Goal: Information Seeking & Learning: Learn about a topic

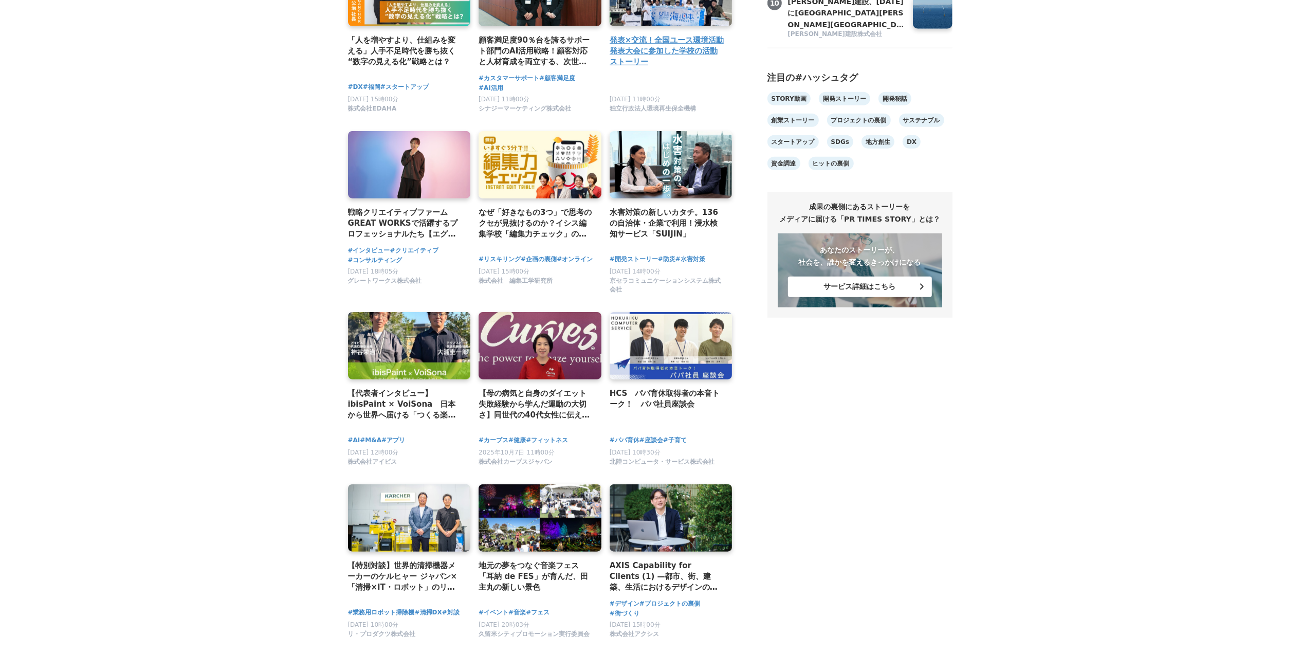
scroll to position [685, 0]
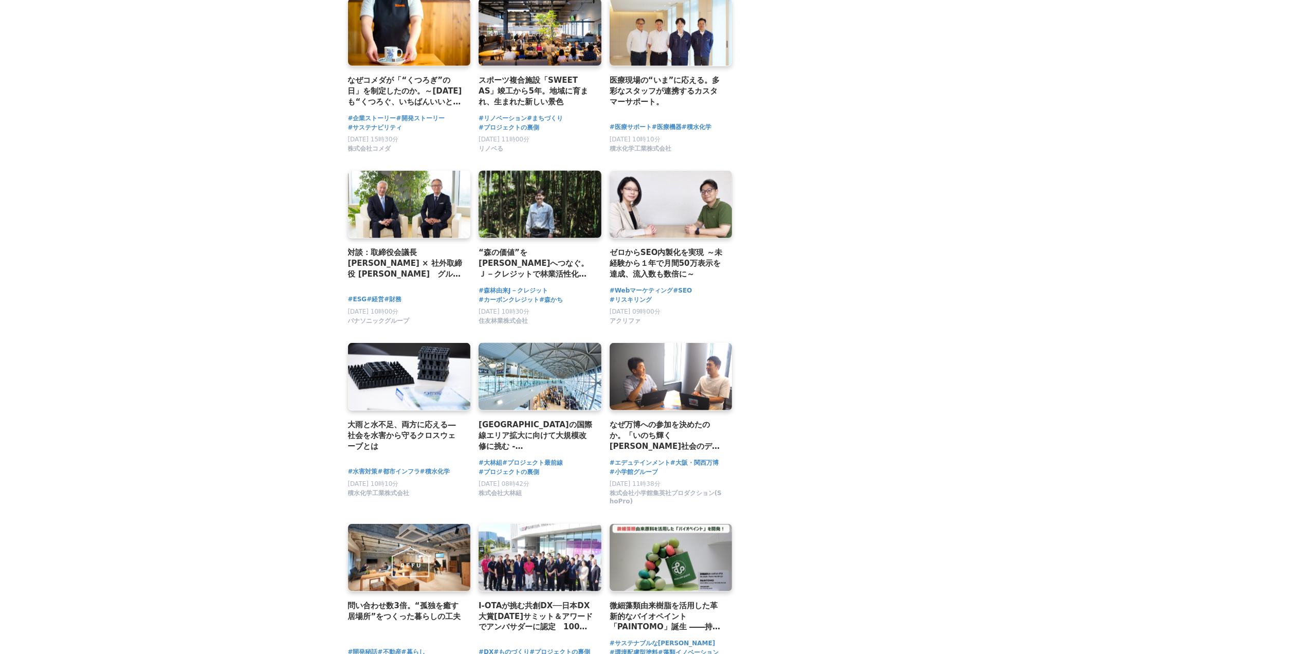
scroll to position [1832, 0]
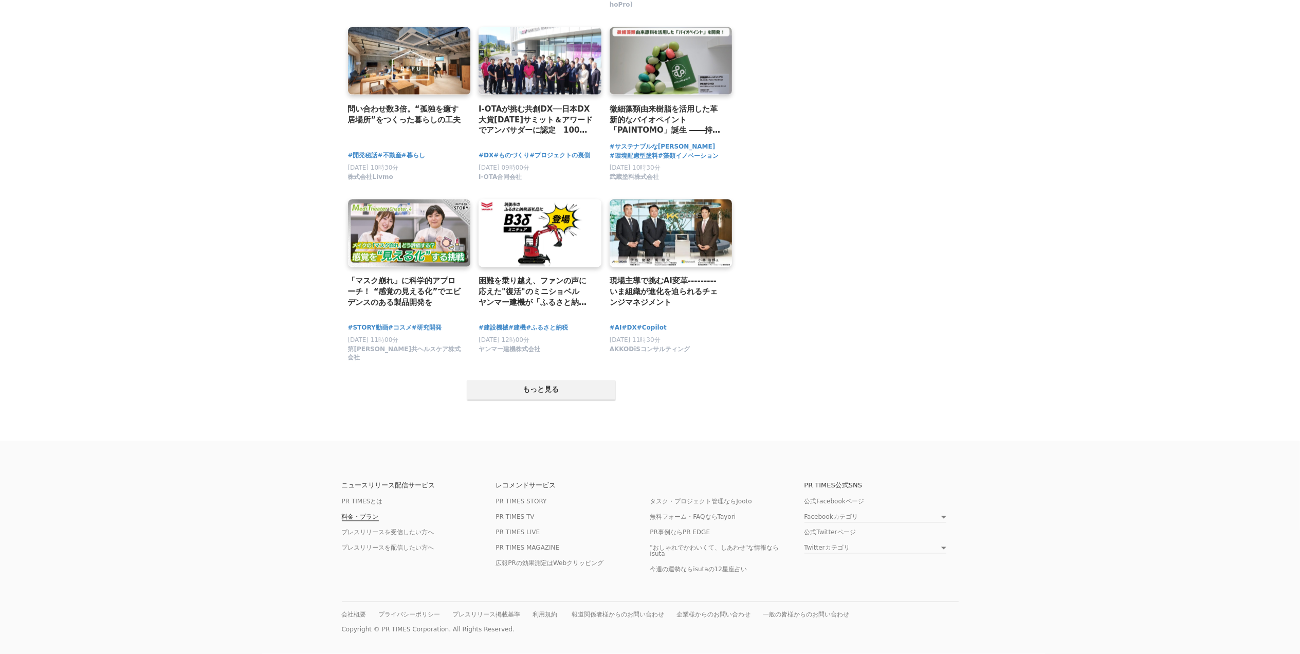
click at [365, 516] on link "料金・プラン" at bounding box center [360, 518] width 37 height 8
click at [377, 498] on link "PR TIMESとは" at bounding box center [362, 502] width 41 height 8
click at [510, 498] on link "PR TIMES STORY" at bounding box center [521, 502] width 51 height 8
click at [342, 508] on ul "PR TIMESとは 料金・プラン プレスリリースを受信したい方へ プレスリリースを配信したい方へ" at bounding box center [394, 530] width 105 height 62
click at [352, 514] on link "料金・プラン" at bounding box center [360, 518] width 37 height 8
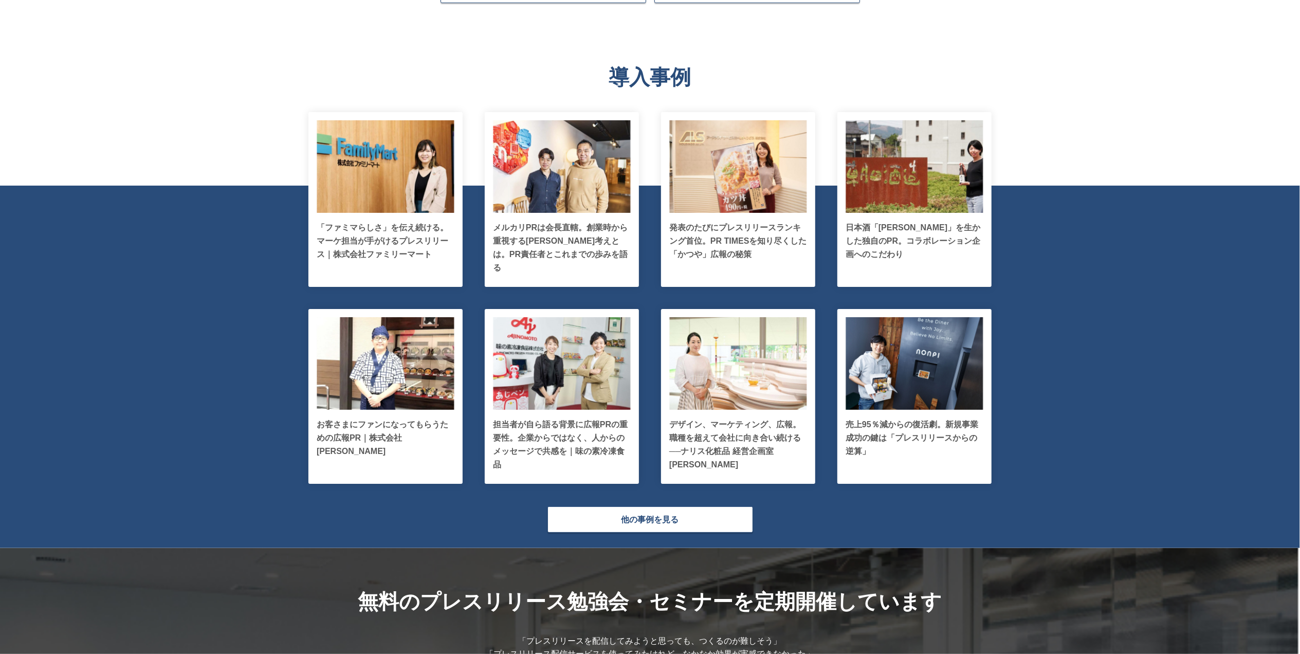
scroll to position [2015, 0]
